Goal: Task Accomplishment & Management: Complete application form

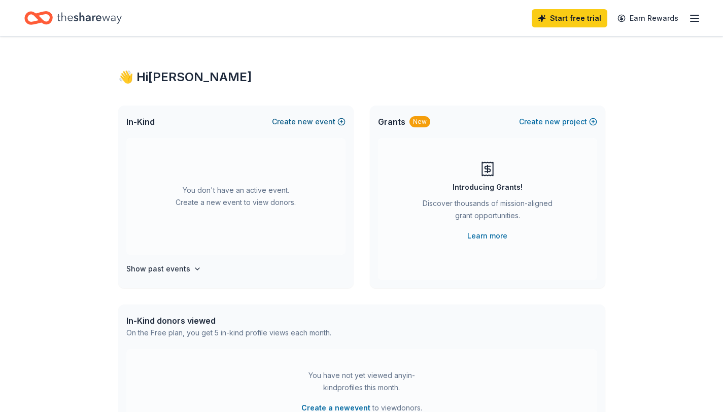
click at [291, 122] on button "Create new event" at bounding box center [309, 122] width 74 height 12
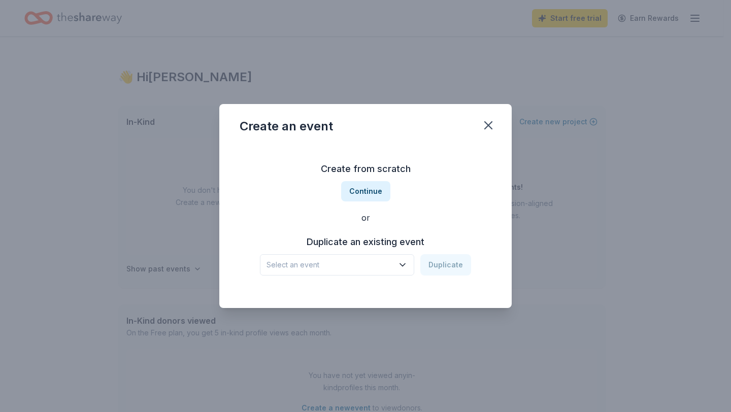
click at [402, 264] on icon "button" at bounding box center [402, 265] width 10 height 10
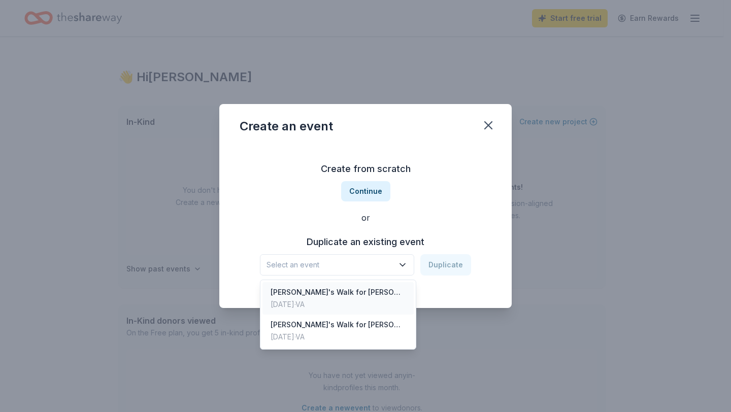
click at [363, 291] on div "[PERSON_NAME]'s Walk for [PERSON_NAME][MEDICAL_DATA] Awareness" at bounding box center [337, 292] width 135 height 12
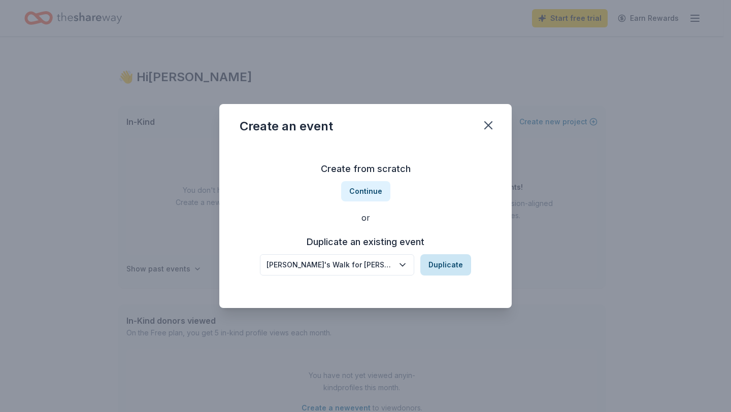
click at [441, 266] on button "Duplicate" at bounding box center [445, 264] width 51 height 21
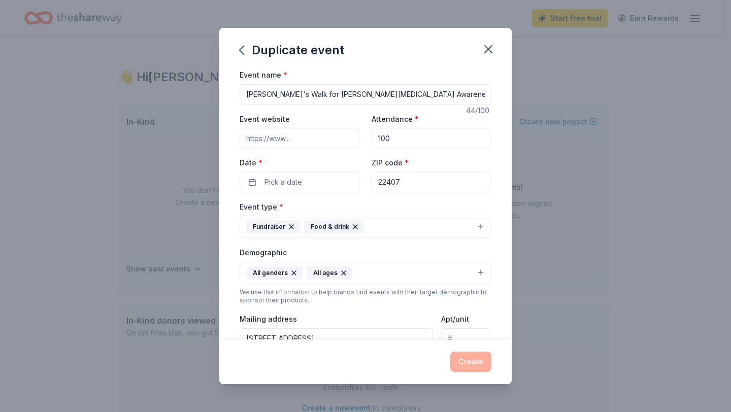
drag, startPoint x: 372, startPoint y: 137, endPoint x: 401, endPoint y: 136, distance: 28.9
click at [401, 136] on input "100" at bounding box center [431, 138] width 120 height 20
type input "200"
click at [305, 178] on button "Pick a date" at bounding box center [300, 182] width 120 height 20
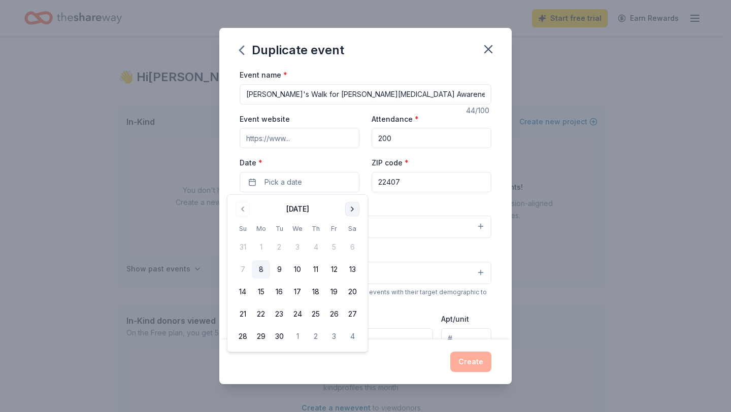
click at [350, 206] on button "Go to next month" at bounding box center [352, 209] width 14 height 14
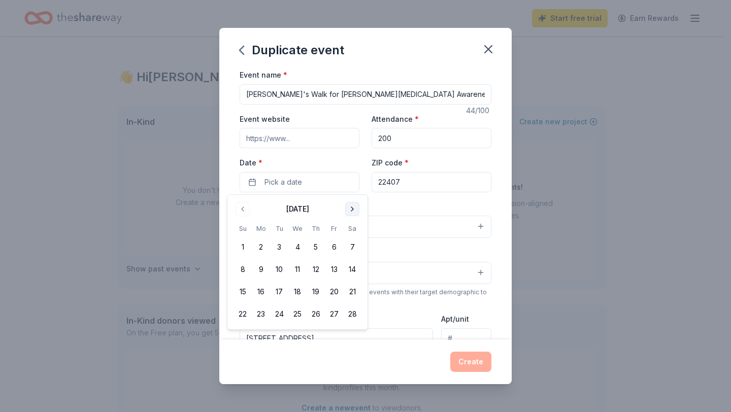
click at [350, 206] on button "Go to next month" at bounding box center [352, 209] width 14 height 14
click at [352, 247] on button "2" at bounding box center [352, 247] width 18 height 18
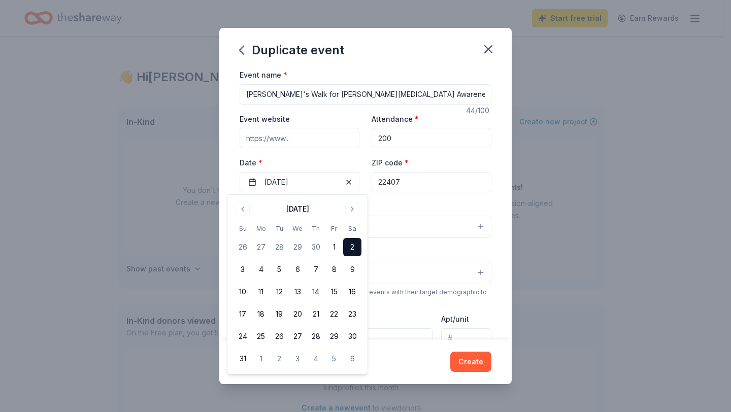
click at [500, 197] on div "Event name * [PERSON_NAME]'s Walk for [PERSON_NAME][MEDICAL_DATA] Awareness 44 …" at bounding box center [365, 204] width 292 height 271
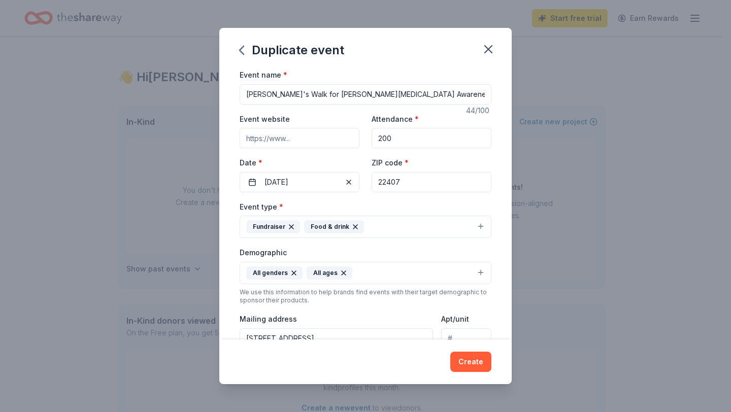
click at [411, 228] on button "Fundraiser Food & drink" at bounding box center [366, 227] width 252 height 22
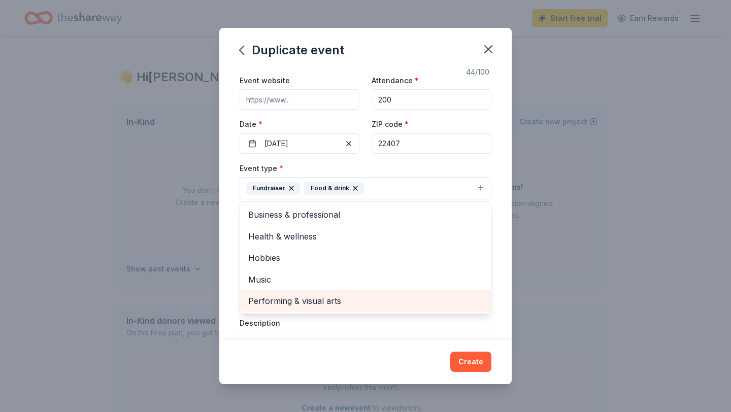
scroll to position [41, 0]
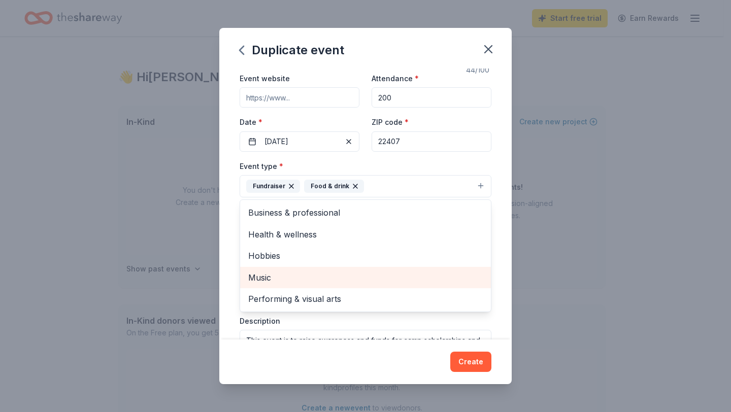
click at [300, 279] on span "Music" at bounding box center [365, 277] width 234 height 13
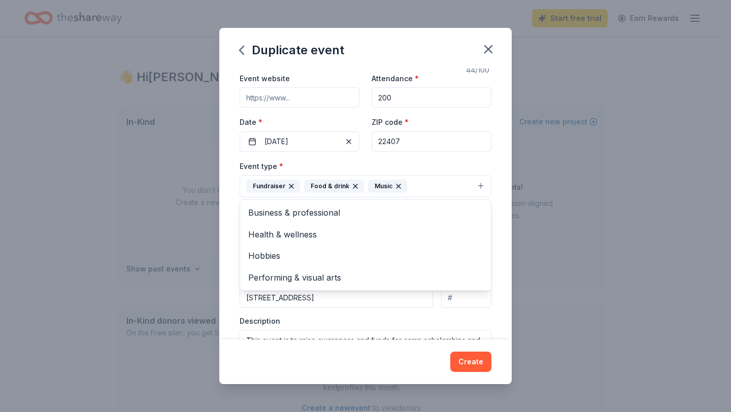
click at [492, 210] on div "Event name * [PERSON_NAME]'s Walk for [PERSON_NAME][MEDICAL_DATA] Awareness 44 …" at bounding box center [365, 204] width 292 height 271
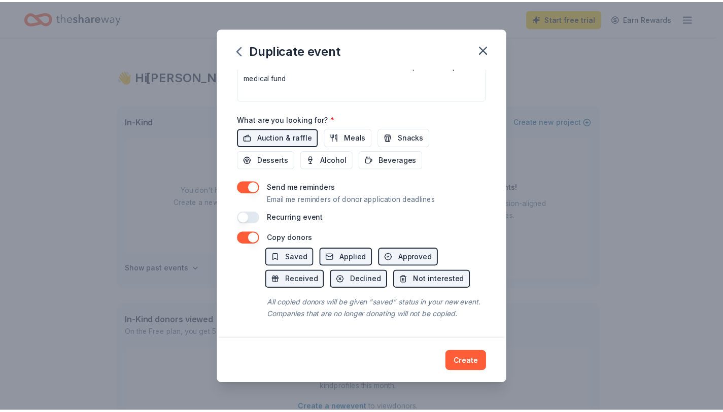
scroll to position [328, 0]
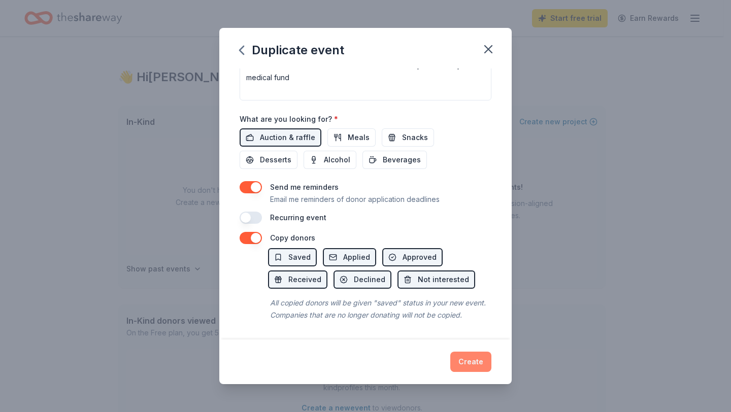
click at [467, 362] on button "Create" at bounding box center [470, 362] width 41 height 20
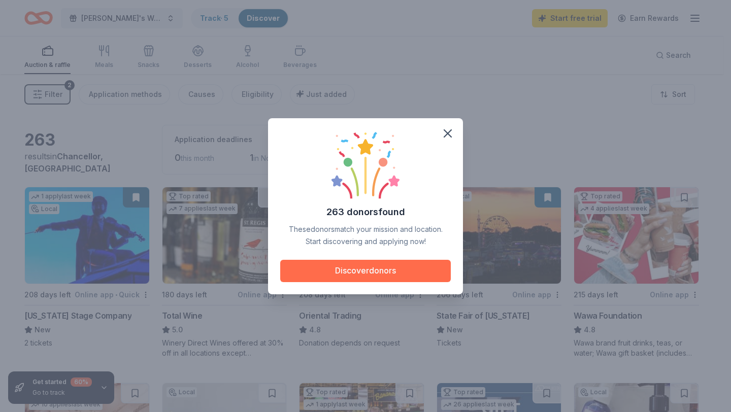
click at [368, 275] on button "Discover donors" at bounding box center [365, 271] width 171 height 22
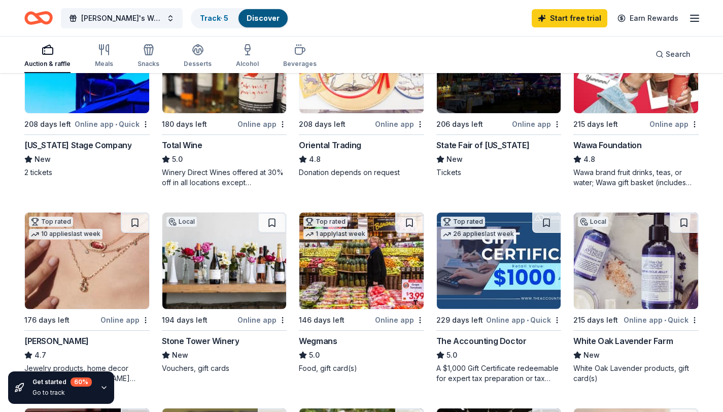
scroll to position [173, 0]
